Goal: Check status: Check status

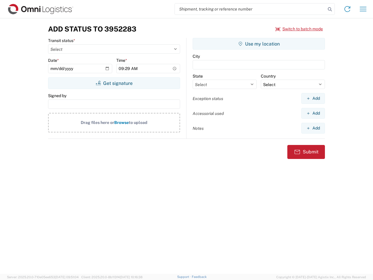
click at [251, 9] on input "search" at bounding box center [250, 9] width 151 height 11
click at [330, 9] on icon at bounding box center [330, 9] width 8 height 8
click at [348, 9] on icon at bounding box center [347, 8] width 9 height 9
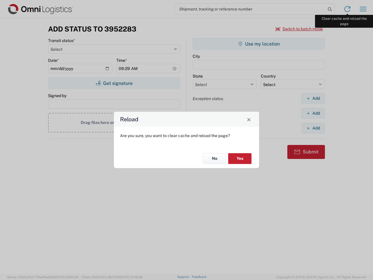
click at [363, 9] on div "Reload Are you sure, you want to clear cache and reload the page? No Yes" at bounding box center [186, 140] width 373 height 280
click at [300, 29] on div "Reload Are you sure, you want to clear cache and reload the page? No Yes" at bounding box center [186, 140] width 373 height 280
click at [114, 83] on div "Reload Are you sure, you want to clear cache and reload the page? No Yes" at bounding box center [186, 140] width 373 height 280
click at [259, 44] on div "Reload Are you sure, you want to clear cache and reload the page? No Yes" at bounding box center [186, 140] width 373 height 280
click at [313, 98] on div "Reload Are you sure, you want to clear cache and reload the page? No Yes" at bounding box center [186, 140] width 373 height 280
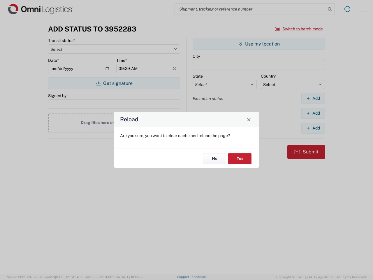
click at [313, 113] on div "Reload Are you sure, you want to clear cache and reload the page? No Yes" at bounding box center [186, 140] width 373 height 280
click at [313, 128] on div "Reload Are you sure, you want to clear cache and reload the page? No Yes" at bounding box center [186, 140] width 373 height 280
